Goal: Find specific page/section: Find specific page/section

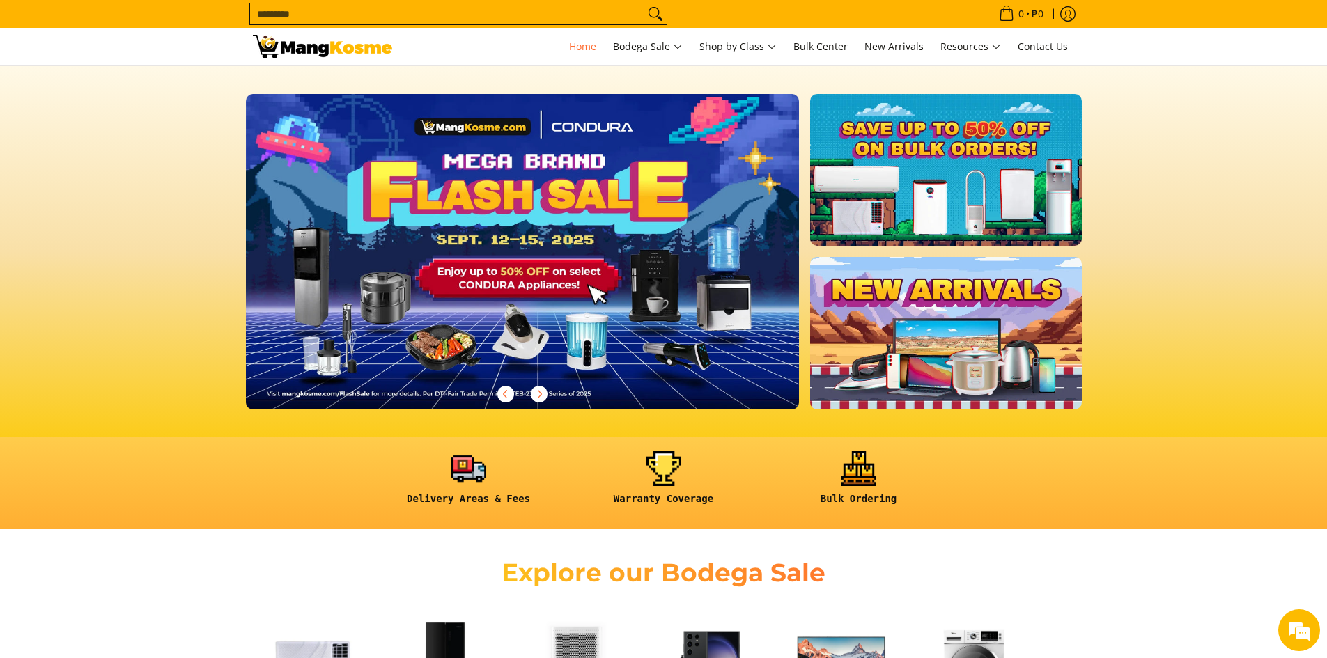
click at [591, 17] on input "Search..." at bounding box center [447, 13] width 394 height 21
click at [656, 9] on icon "Search" at bounding box center [655, 13] width 22 height 21
click at [584, 15] on input "Search..." at bounding box center [447, 13] width 394 height 21
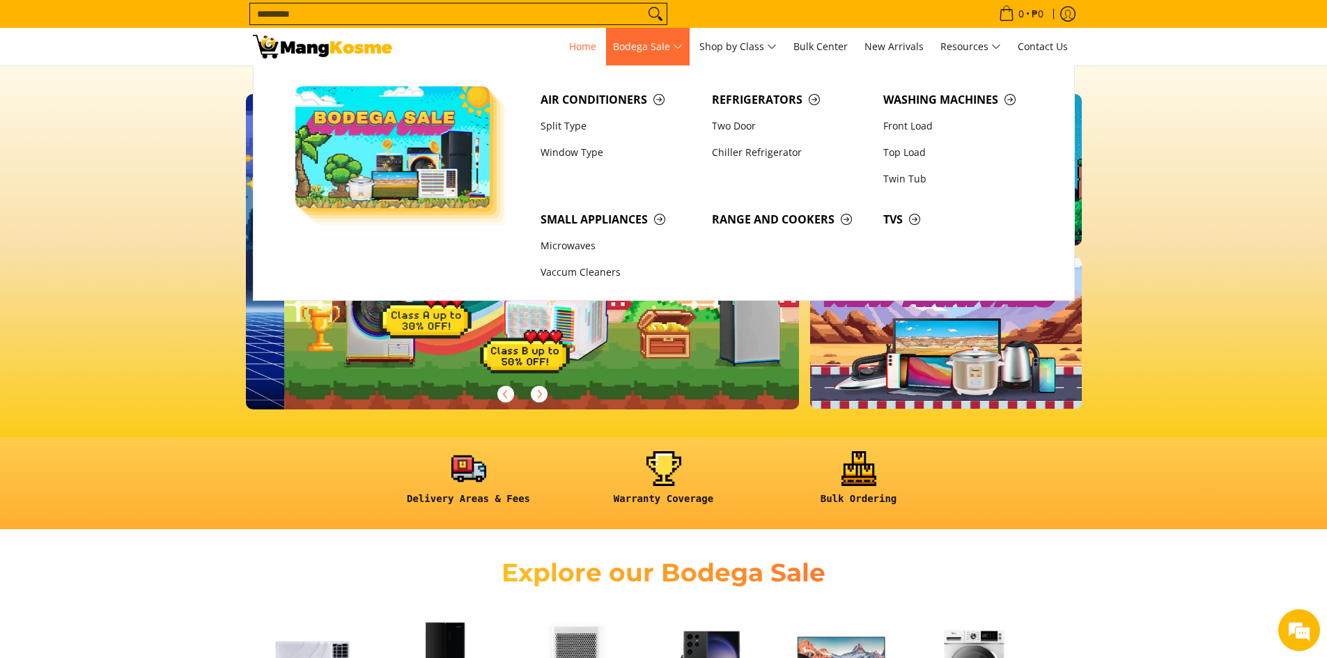
scroll to position [0, 554]
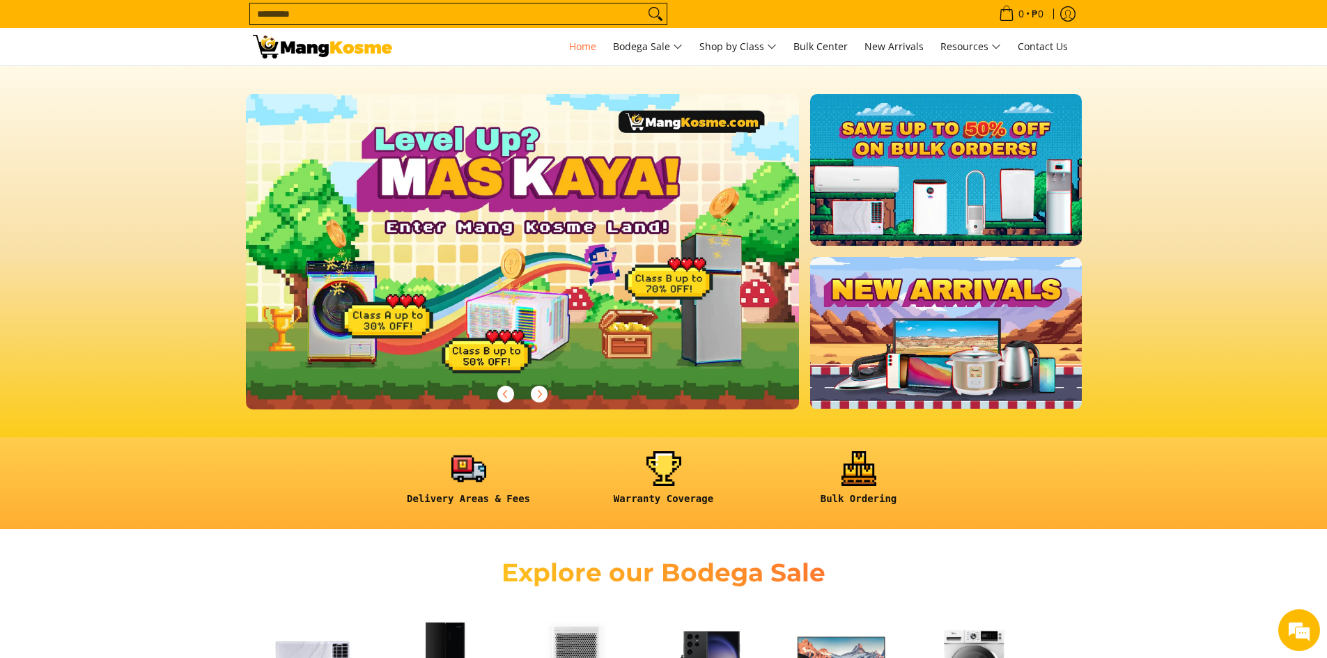
click at [512, 13] on input "Search..." at bounding box center [447, 13] width 394 height 21
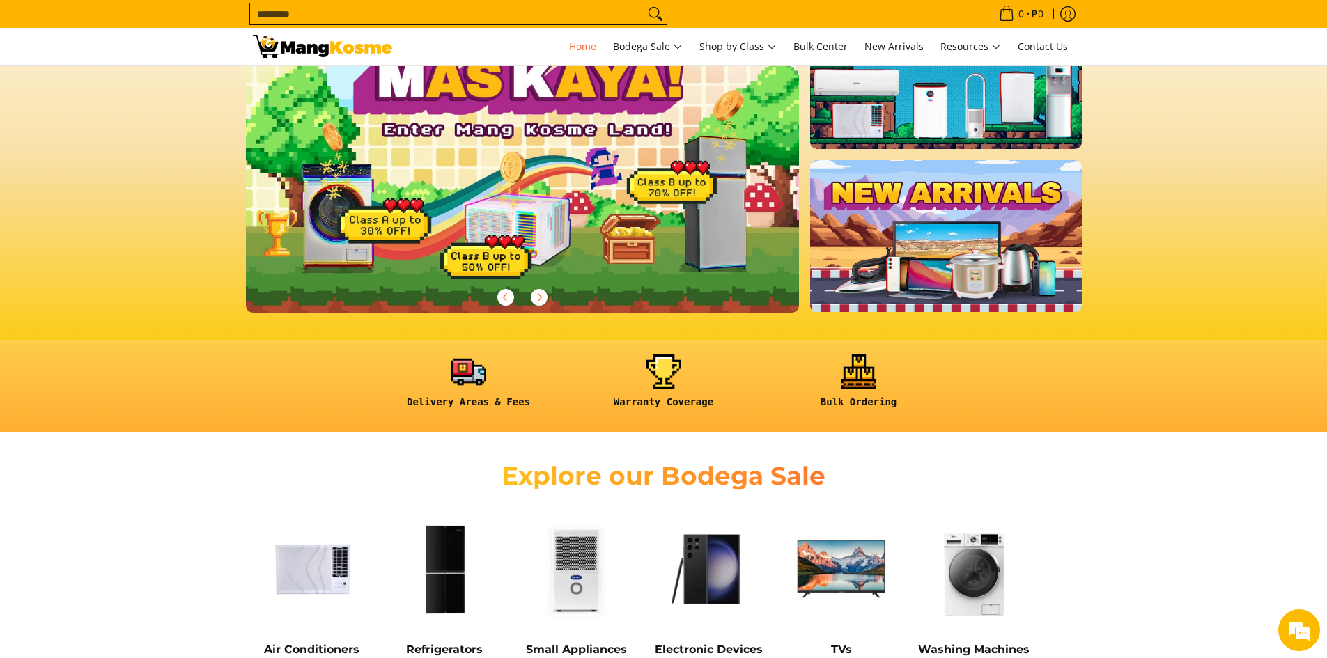
scroll to position [209, 0]
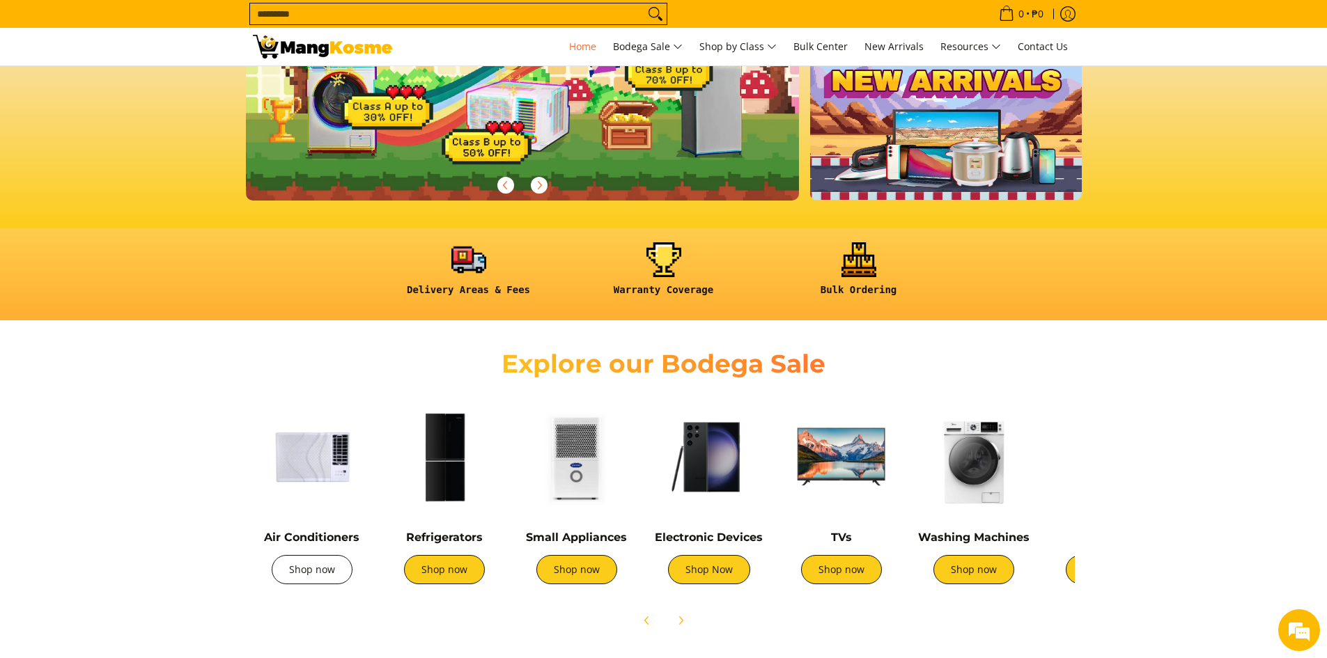
click at [300, 572] on link "Shop now" at bounding box center [312, 569] width 81 height 29
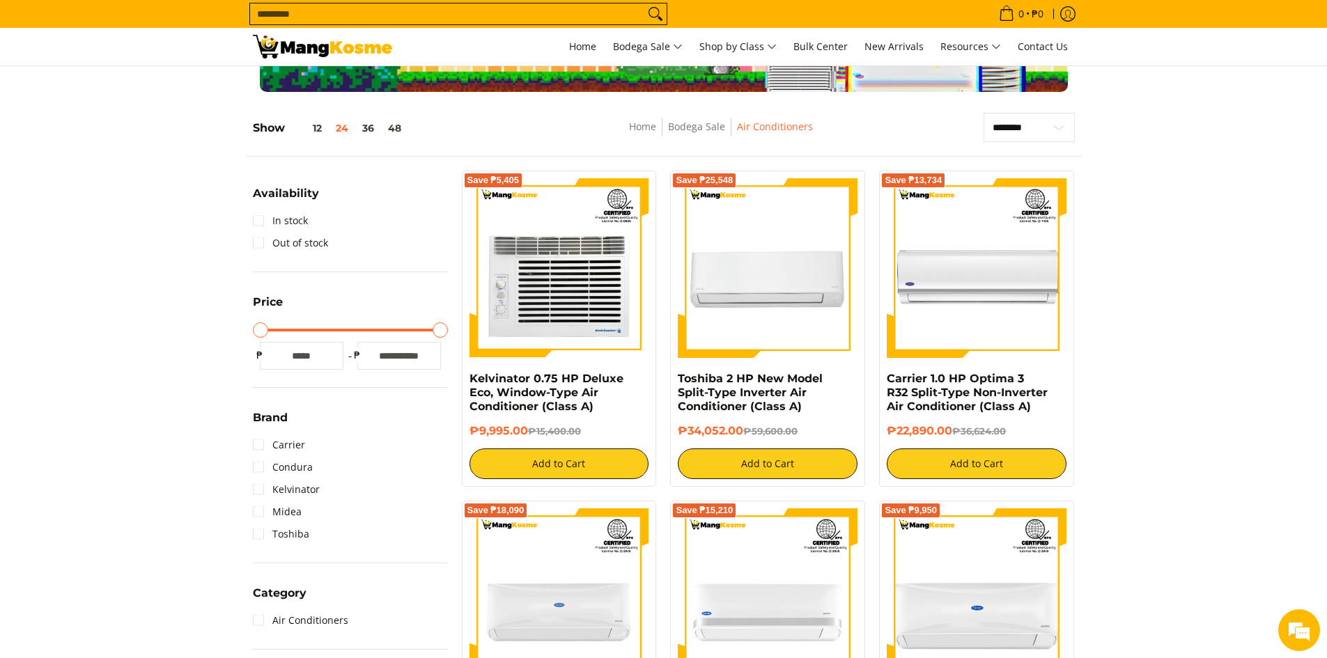
scroll to position [418, 0]
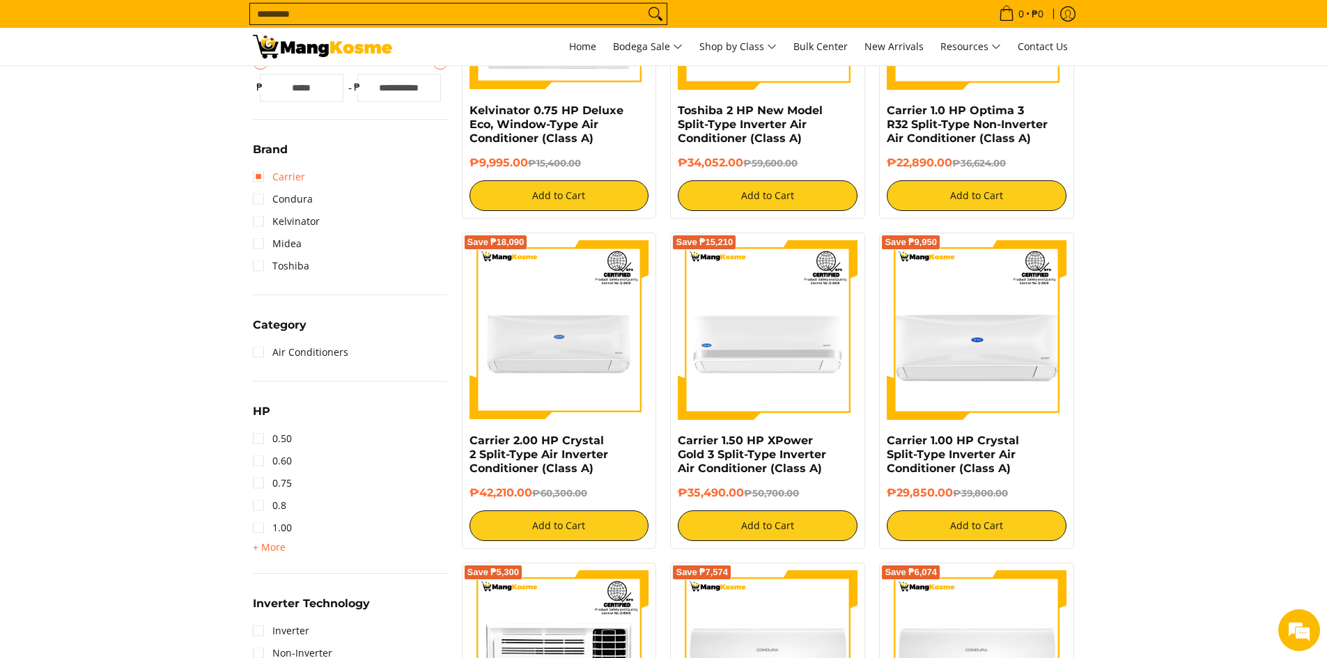
click at [298, 180] on link "Carrier" at bounding box center [279, 177] width 52 height 22
